Goal: Task Accomplishment & Management: Manage account settings

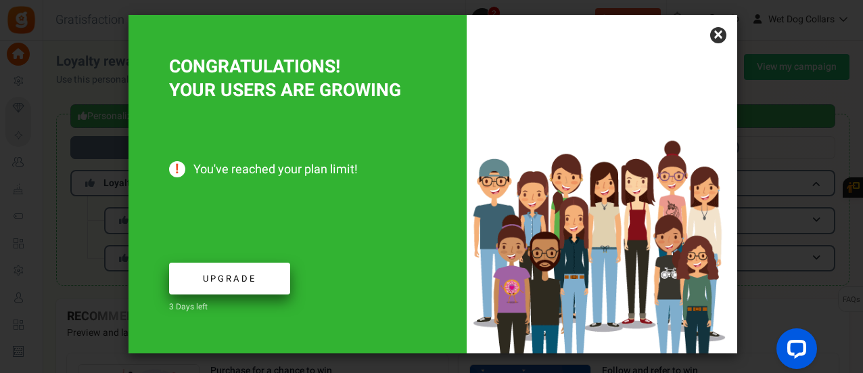
click at [270, 279] on link "Upgrade" at bounding box center [229, 279] width 121 height 32
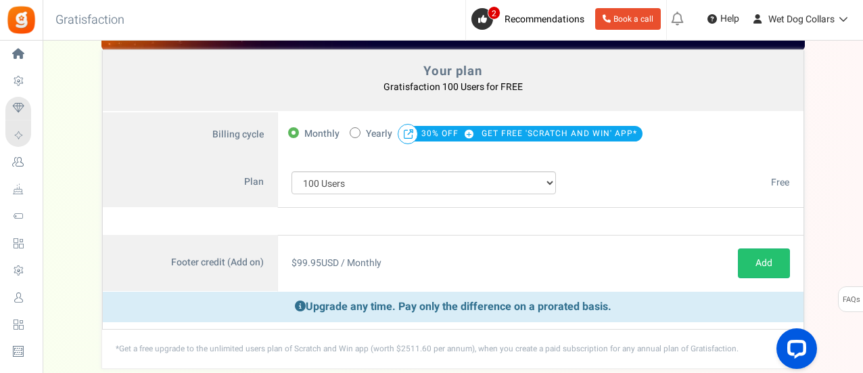
scroll to position [90, 0]
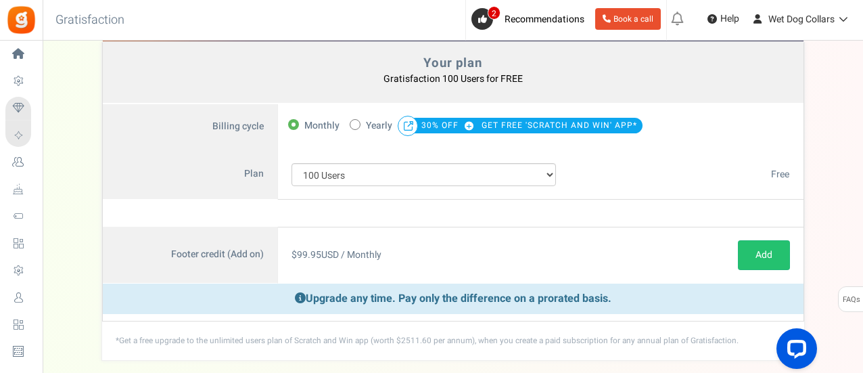
click at [352, 122] on span at bounding box center [355, 124] width 11 height 11
click at [352, 122] on input "50% OFF Limited time offer! Yearly 30% OFF GET FREE 'SCRATCH AND WIN' APP*" at bounding box center [354, 123] width 9 height 9
radio input "true"
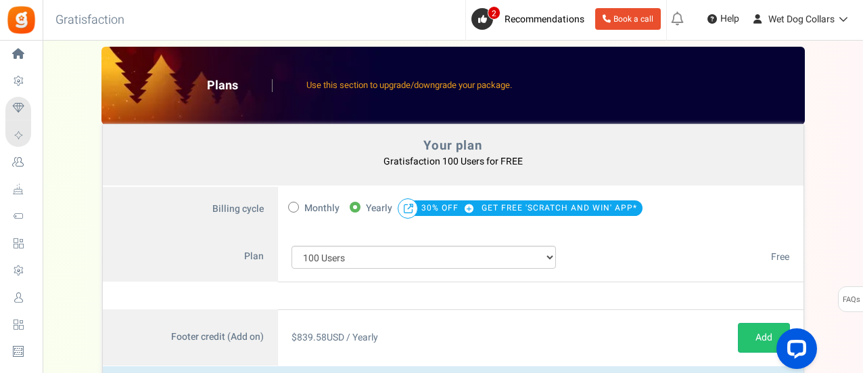
scroll to position [0, 0]
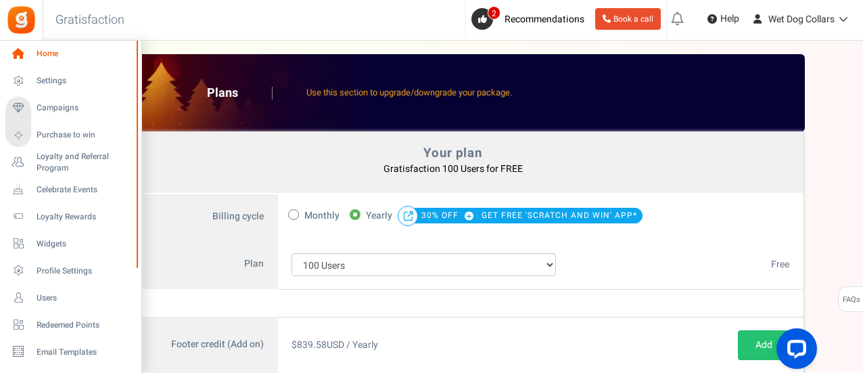
click at [41, 60] on span "Home" at bounding box center [84, 54] width 95 height 12
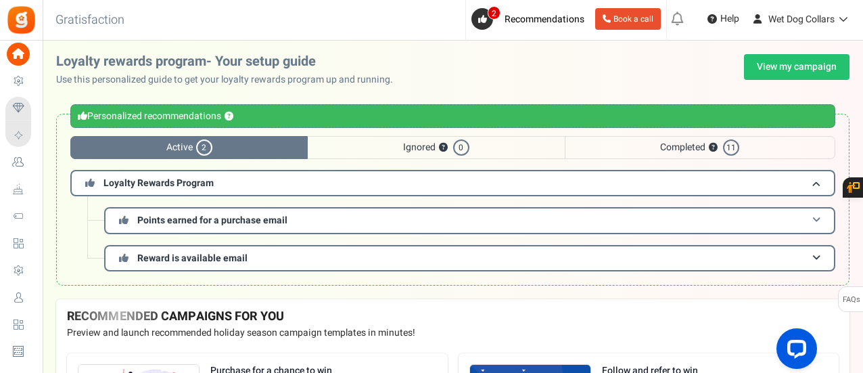
click at [394, 210] on h3 "Points earned for a purchase email" at bounding box center [469, 220] width 731 height 26
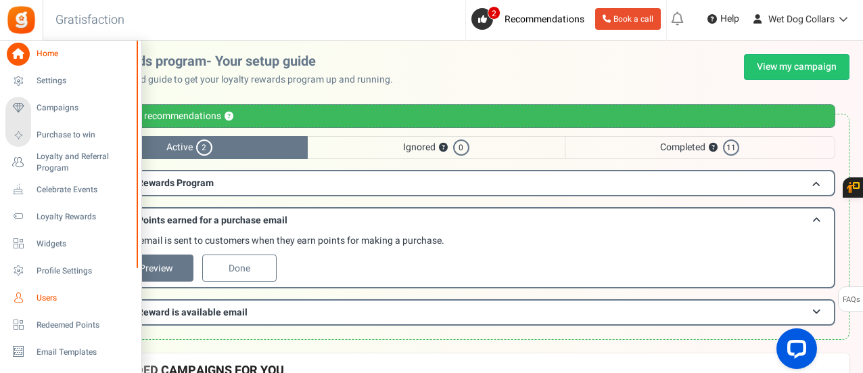
click at [45, 298] on span "Users" at bounding box center [84, 298] width 95 height 12
